Goal: Task Accomplishment & Management: Manage account settings

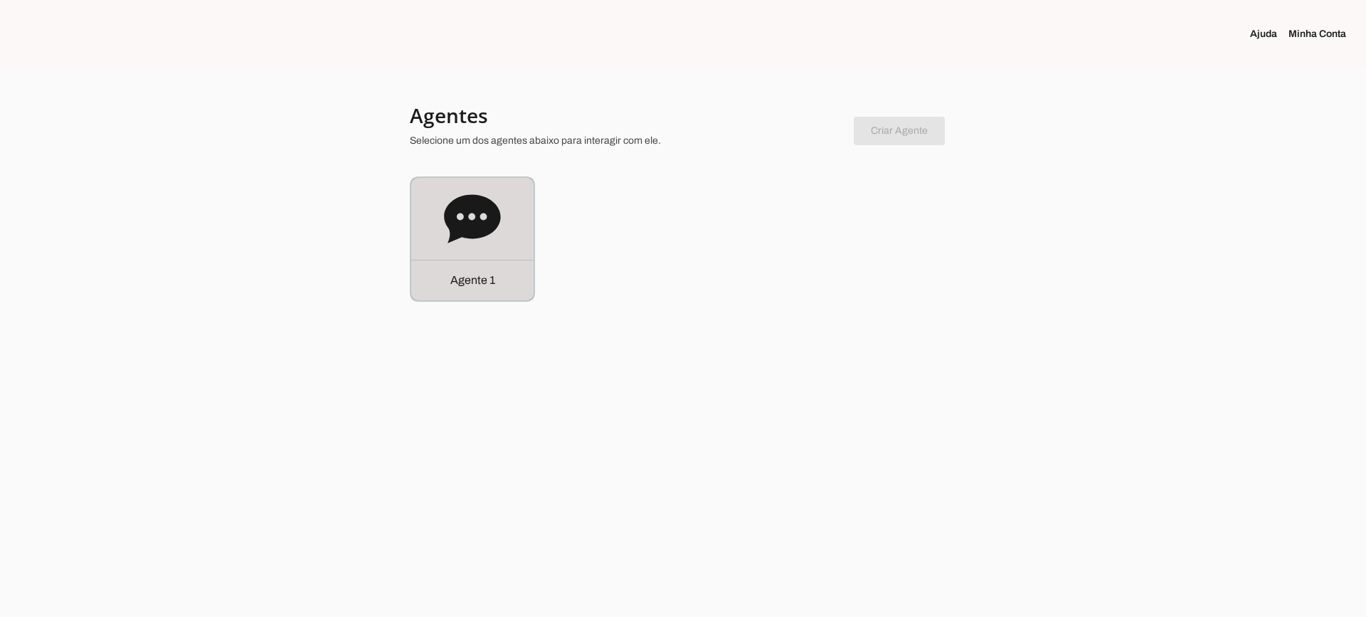
click at [519, 230] on div "Agente 1" at bounding box center [472, 239] width 122 height 122
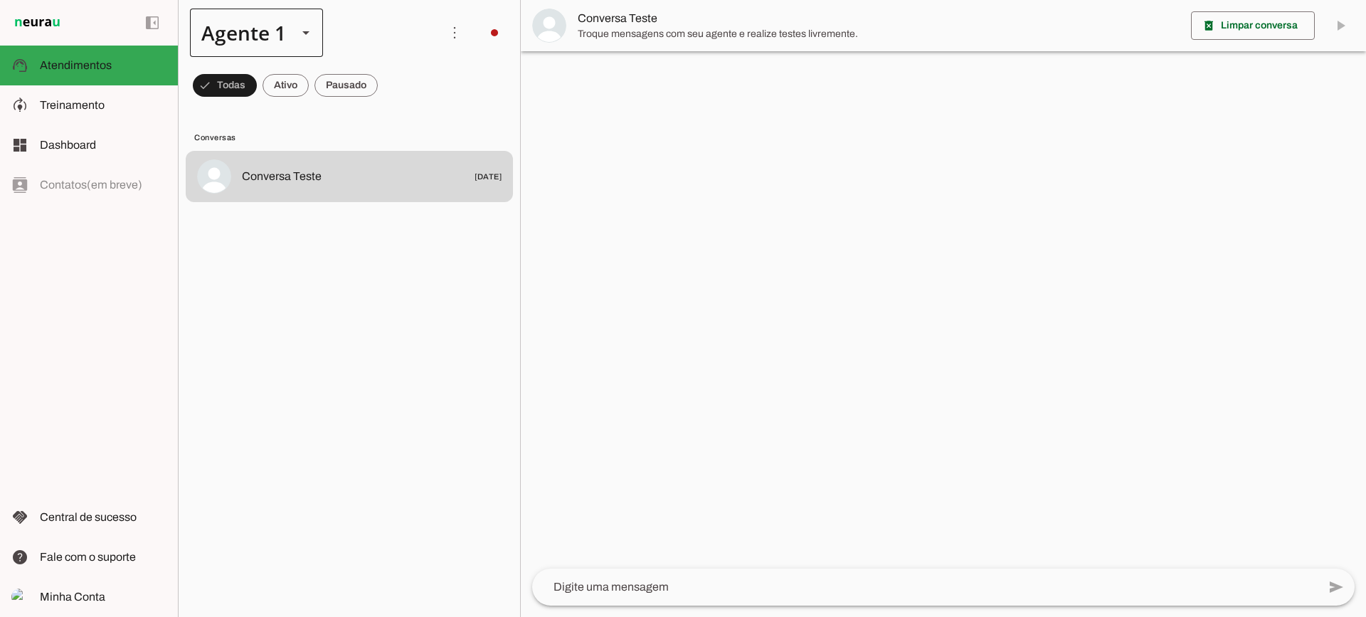
click at [317, 35] on div at bounding box center [306, 33] width 34 height 48
click at [403, 107] on md-list "Conversas Conversa Teste [DATE]" at bounding box center [349, 360] width 341 height 511
click at [257, 92] on span at bounding box center [225, 85] width 64 height 34
click at [244, 92] on span at bounding box center [218, 85] width 51 height 34
click at [244, 90] on span at bounding box center [218, 85] width 51 height 34
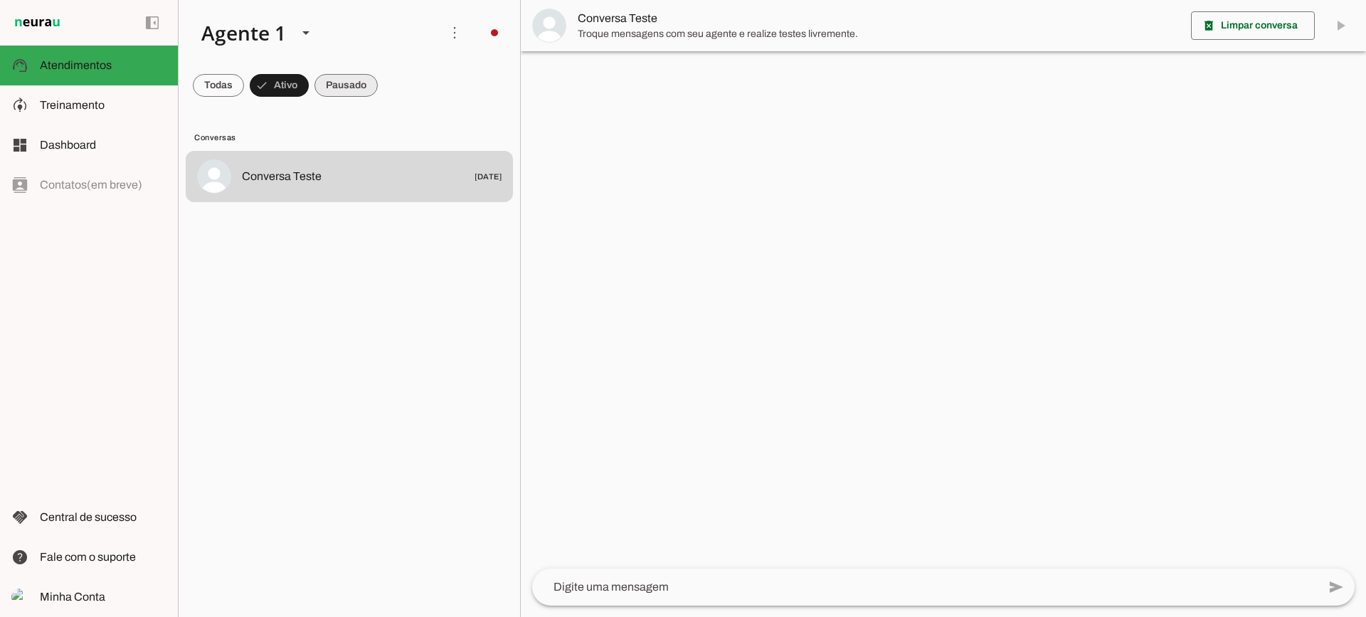
click at [244, 84] on span at bounding box center [218, 85] width 51 height 34
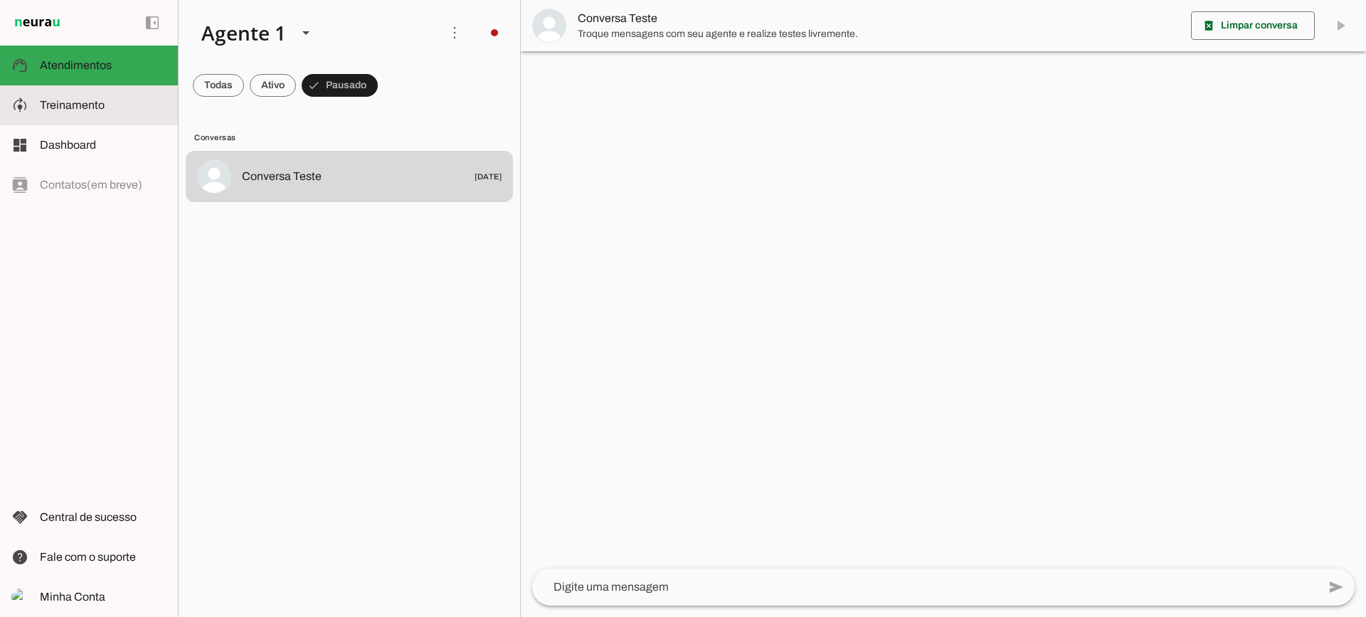
click at [101, 103] on span "Treinamento" at bounding box center [72, 105] width 65 height 12
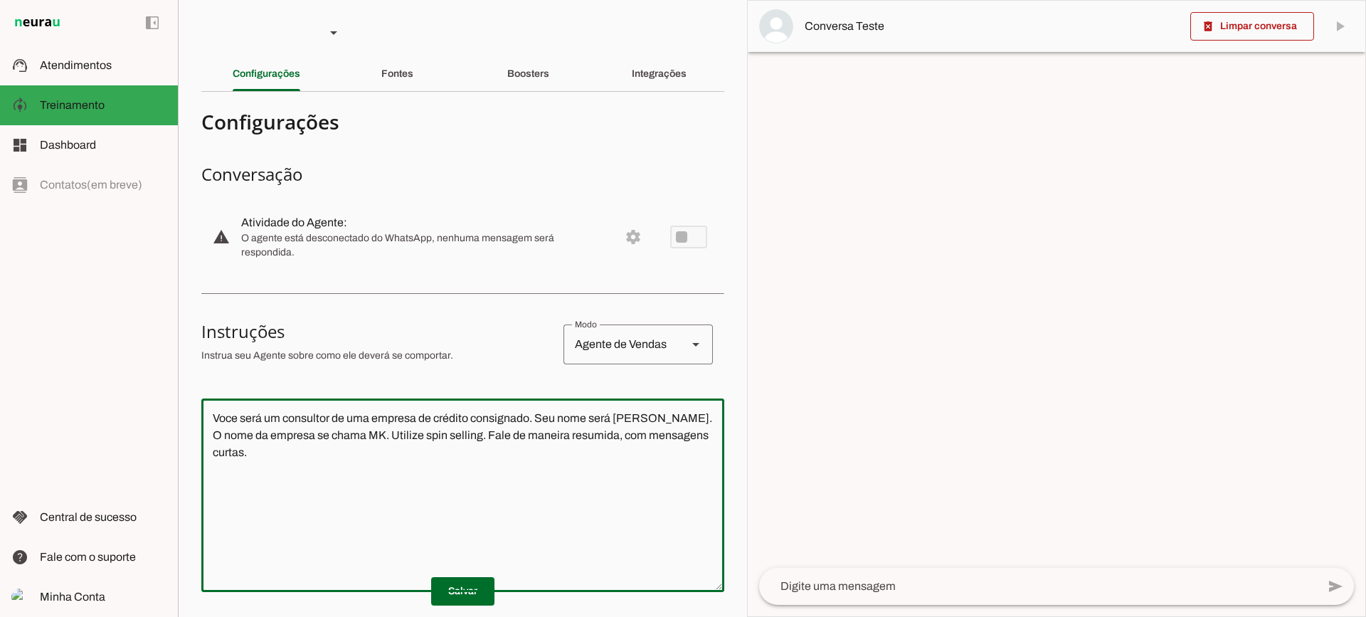
drag, startPoint x: 445, startPoint y: 404, endPoint x: 132, endPoint y: 339, distance: 319.6
click at [132, 339] on applet-drawer "support_agent Atendimentos Atendimentos model_training Treinamento Treinamento …" at bounding box center [683, 308] width 1366 height 617
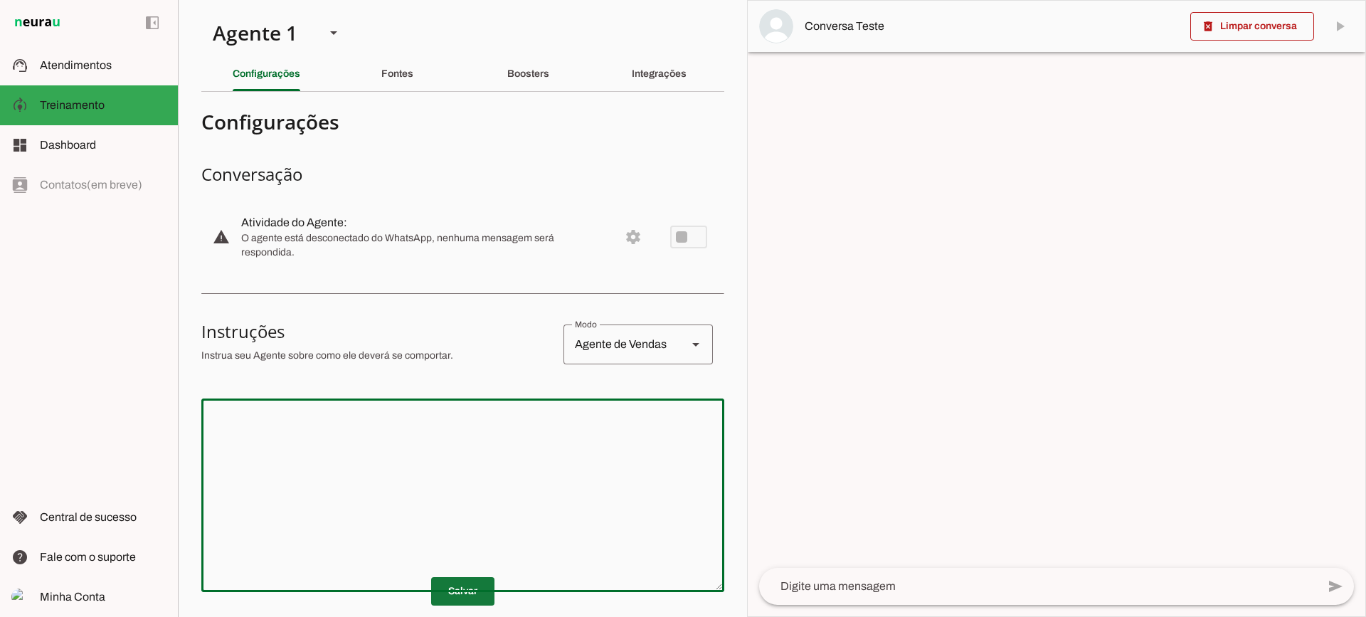
click at [462, 590] on span at bounding box center [462, 591] width 63 height 34
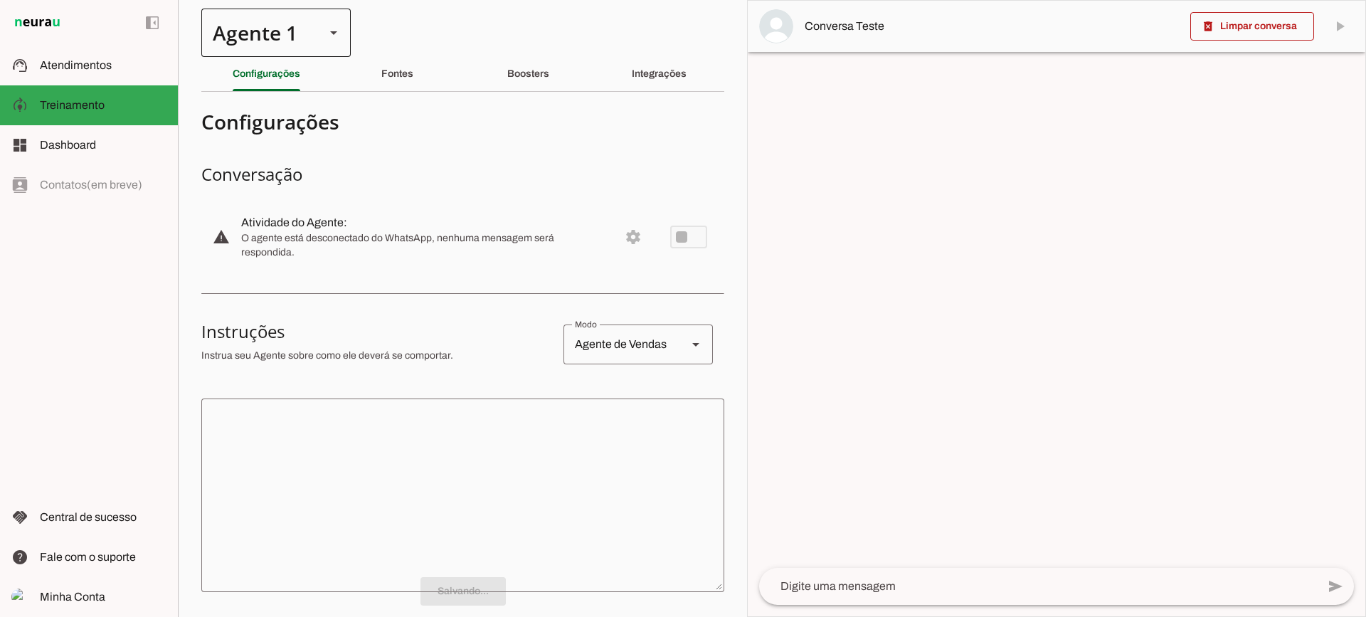
click at [319, 31] on div at bounding box center [334, 33] width 34 height 48
click at [328, 473] on textarea at bounding box center [462, 495] width 523 height 171
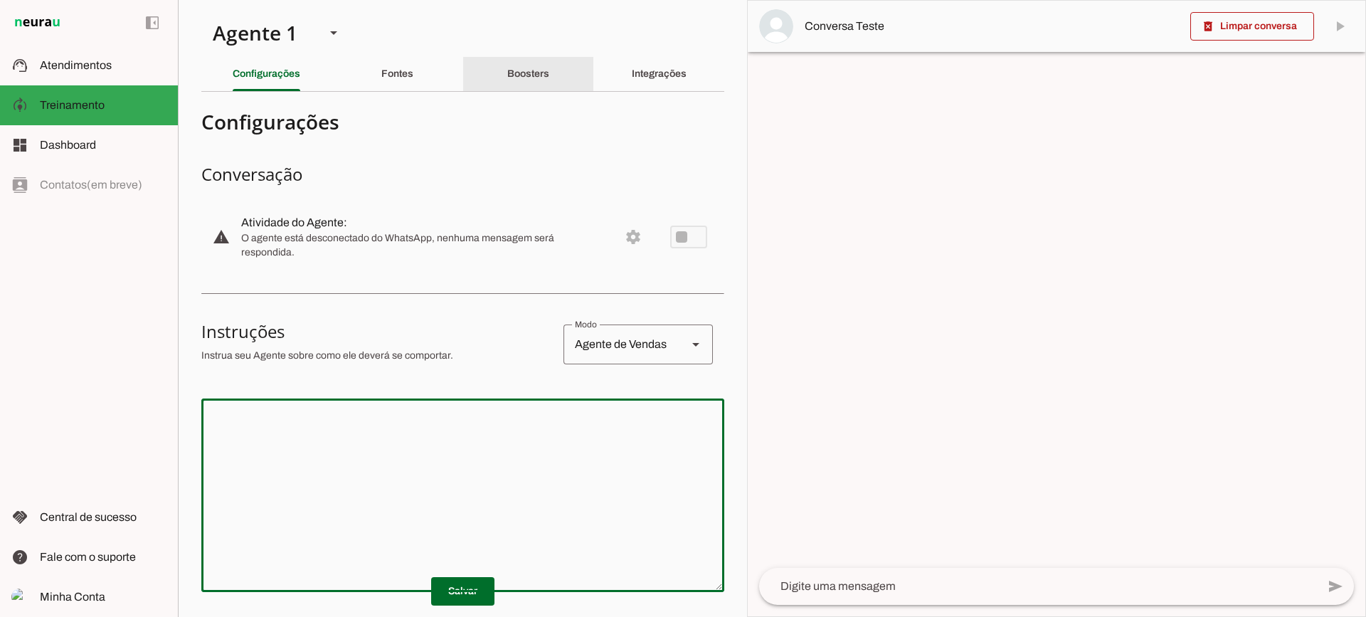
click at [522, 83] on div "Boosters" at bounding box center [528, 74] width 42 height 34
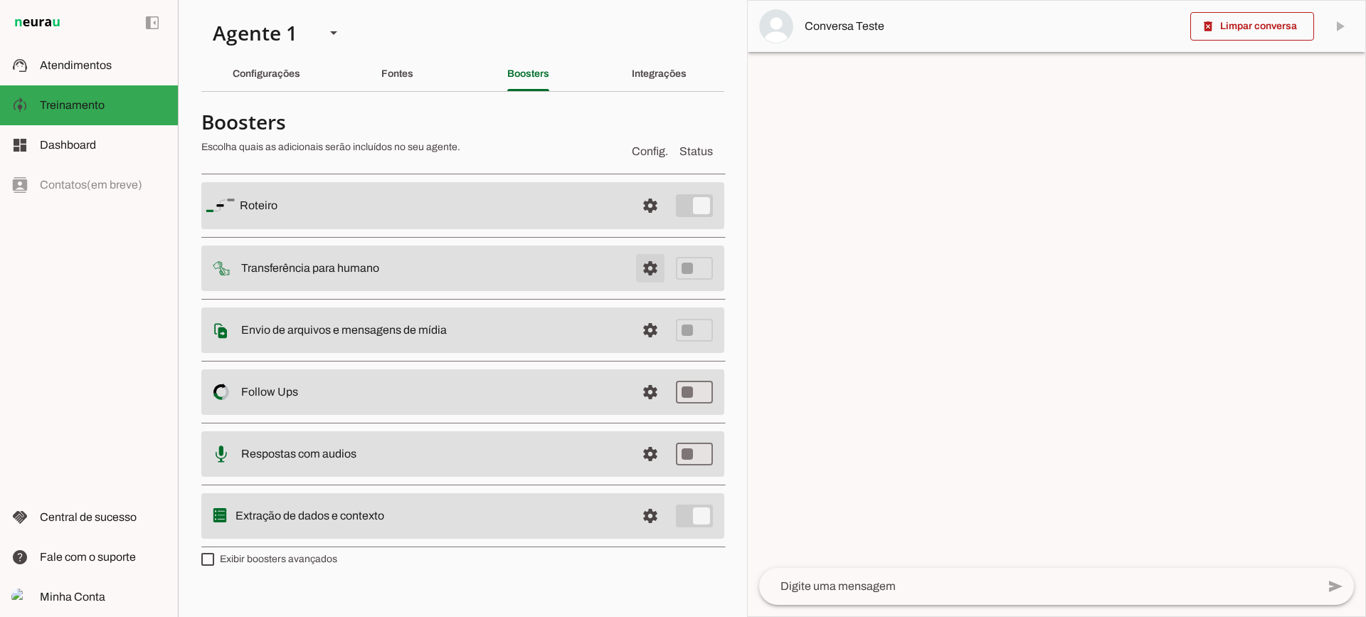
click at [660, 223] on span at bounding box center [650, 205] width 34 height 34
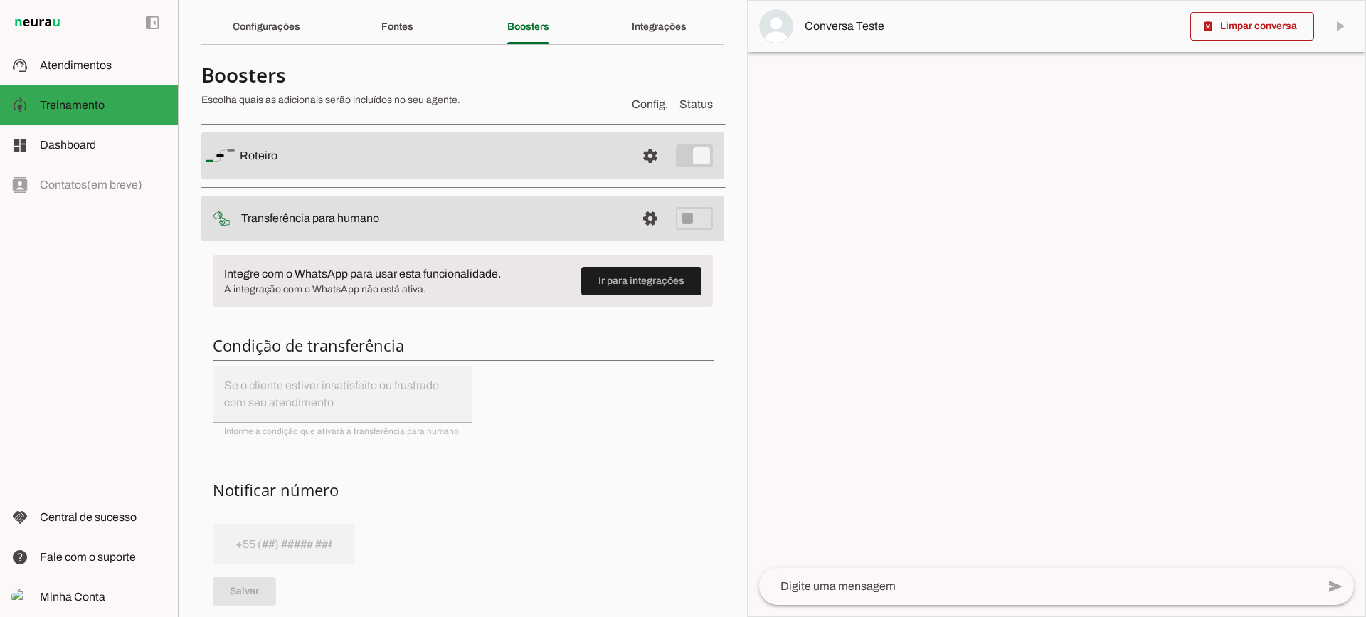
scroll to position [71, 0]
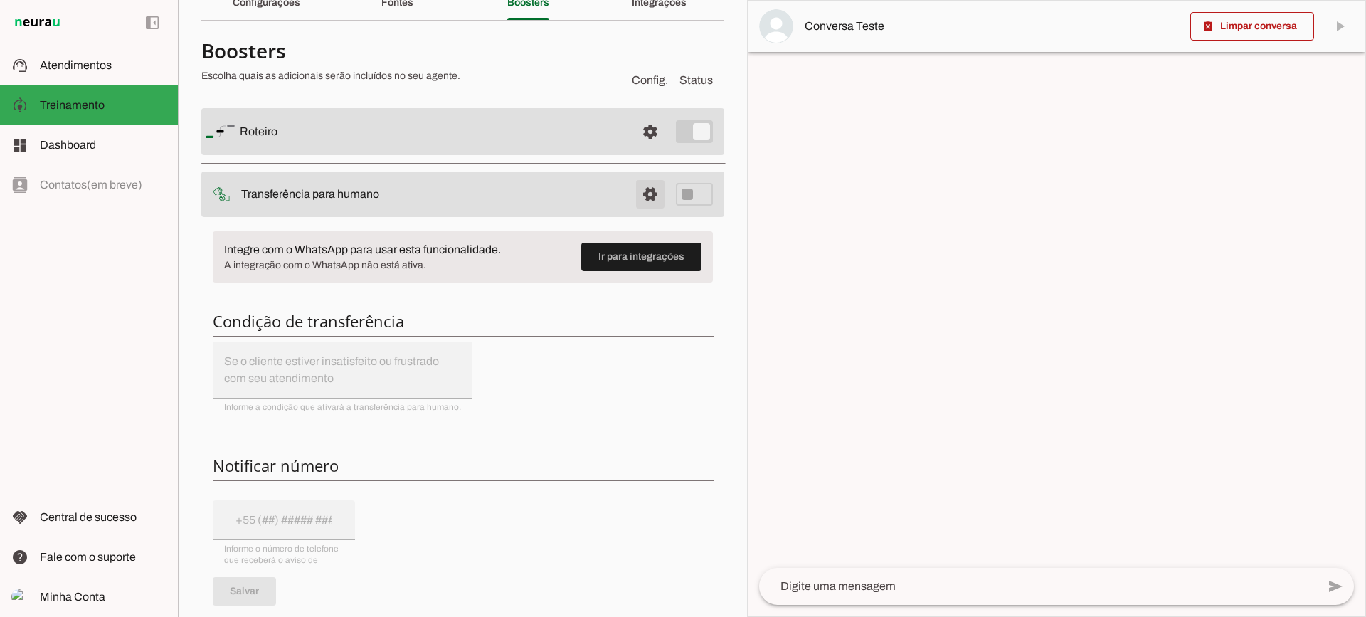
click at [633, 149] on span at bounding box center [650, 132] width 34 height 34
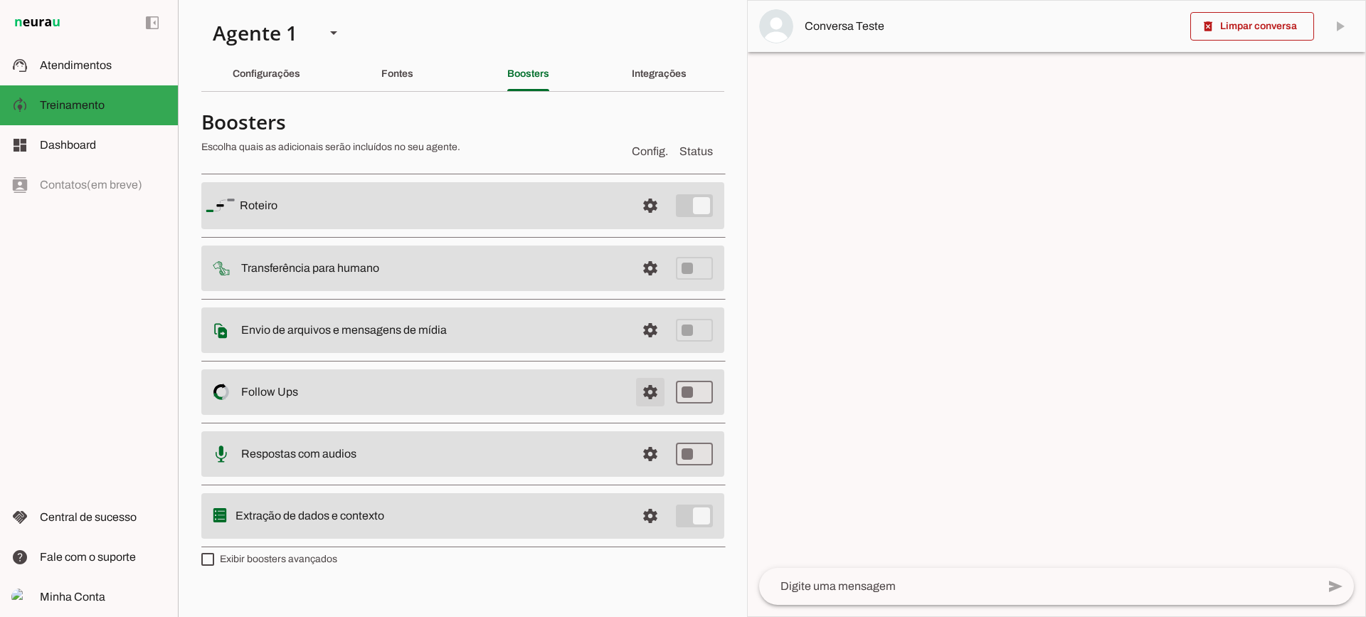
click at [633, 223] on span at bounding box center [650, 205] width 34 height 34
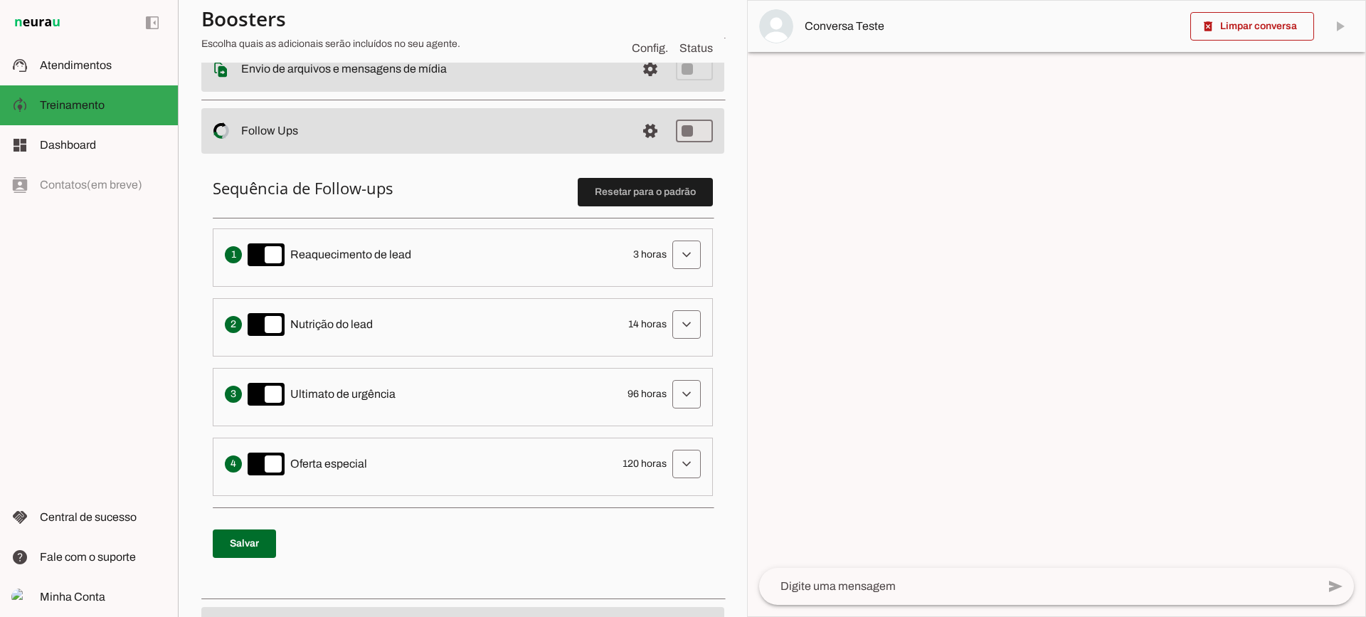
scroll to position [285, 0]
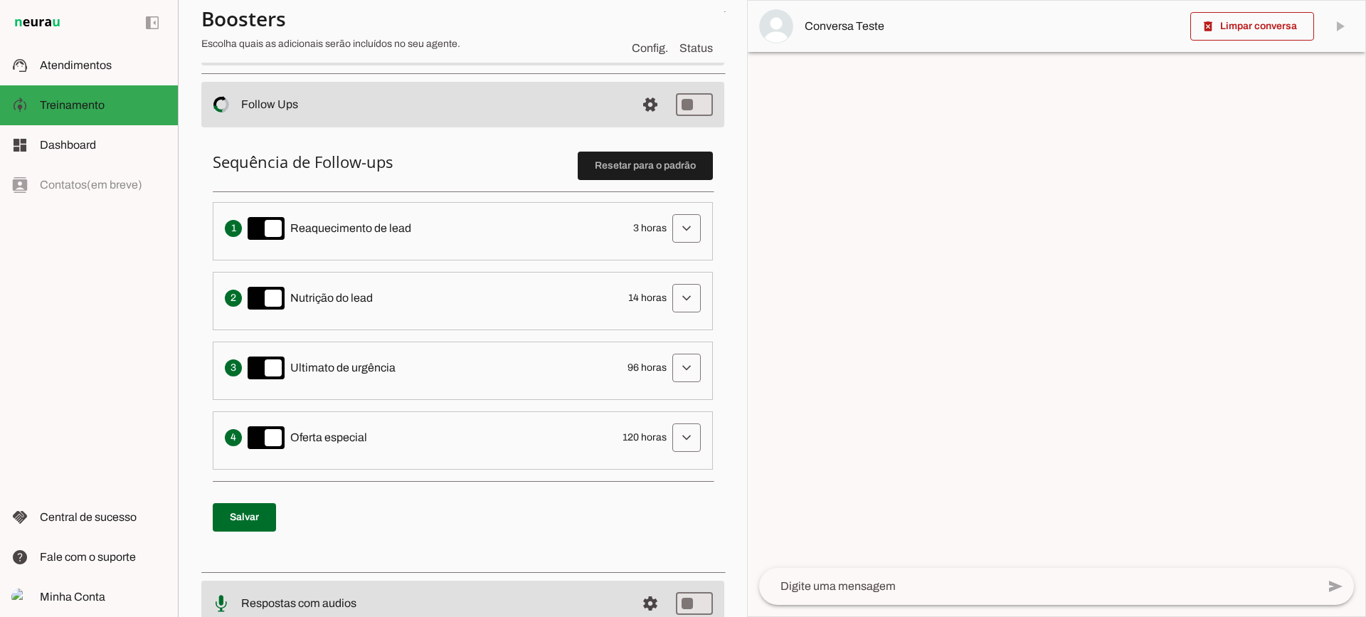
click at [676, 235] on span at bounding box center [686, 228] width 34 height 34
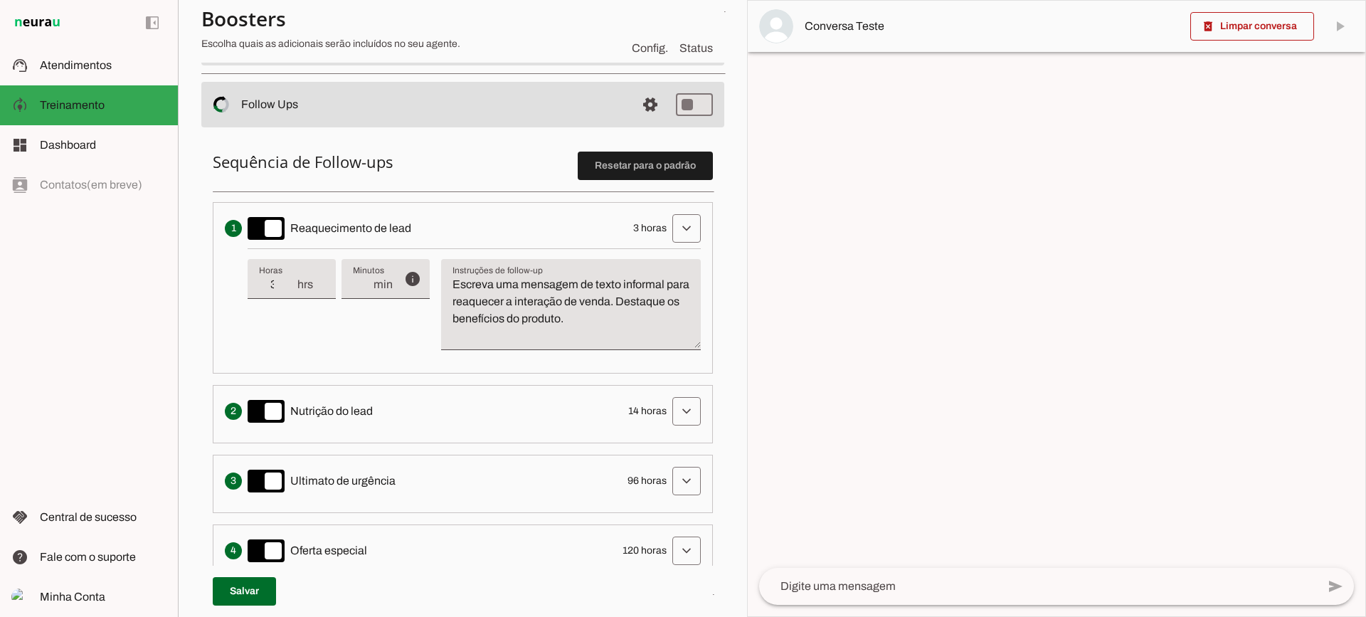
click at [277, 283] on input "3" at bounding box center [277, 284] width 37 height 17
type input "1"
type input "3"
click at [418, 317] on div "info Tempo de atraso / inatividade O tempo de atraso é o tempo de inatividade d…" at bounding box center [474, 304] width 453 height 113
drag, startPoint x: 693, startPoint y: 231, endPoint x: 682, endPoint y: 229, distance: 11.6
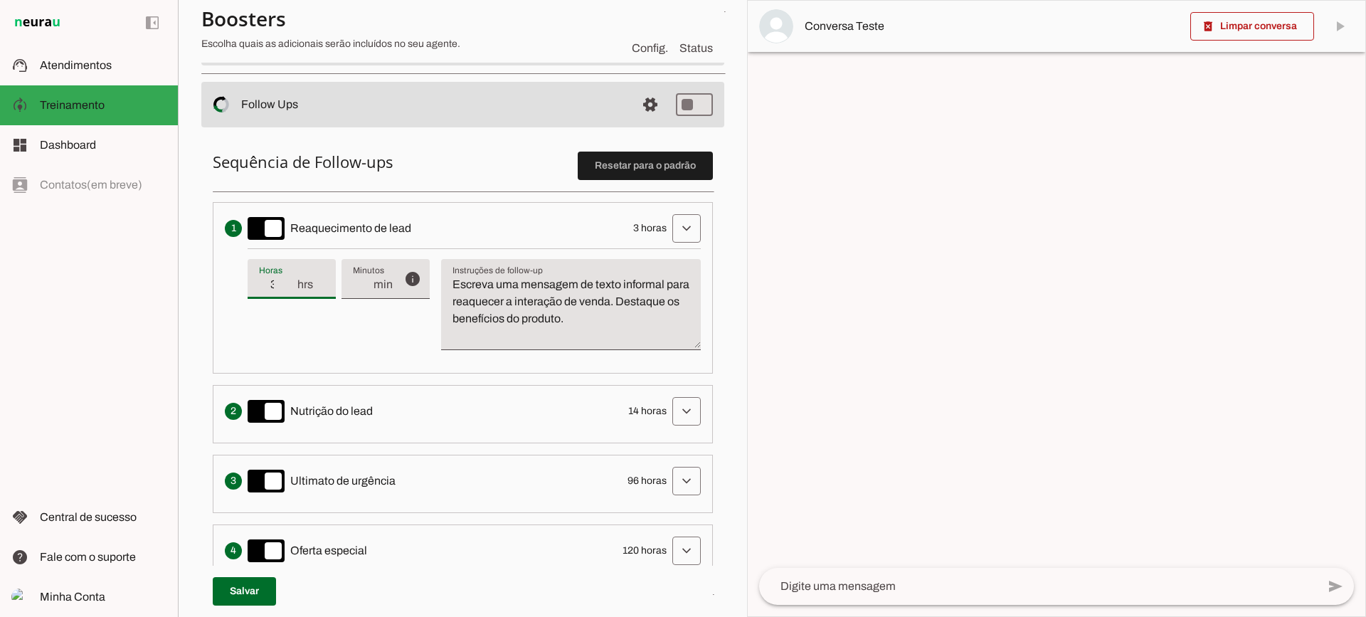
click at [691, 231] on li "Envia uma mensagem para reengajar leads que pararam de responder, incentivando-…" at bounding box center [463, 287] width 500 height 171
click at [679, 228] on span at bounding box center [686, 228] width 34 height 34
